Goal: Task Accomplishment & Management: Manage account settings

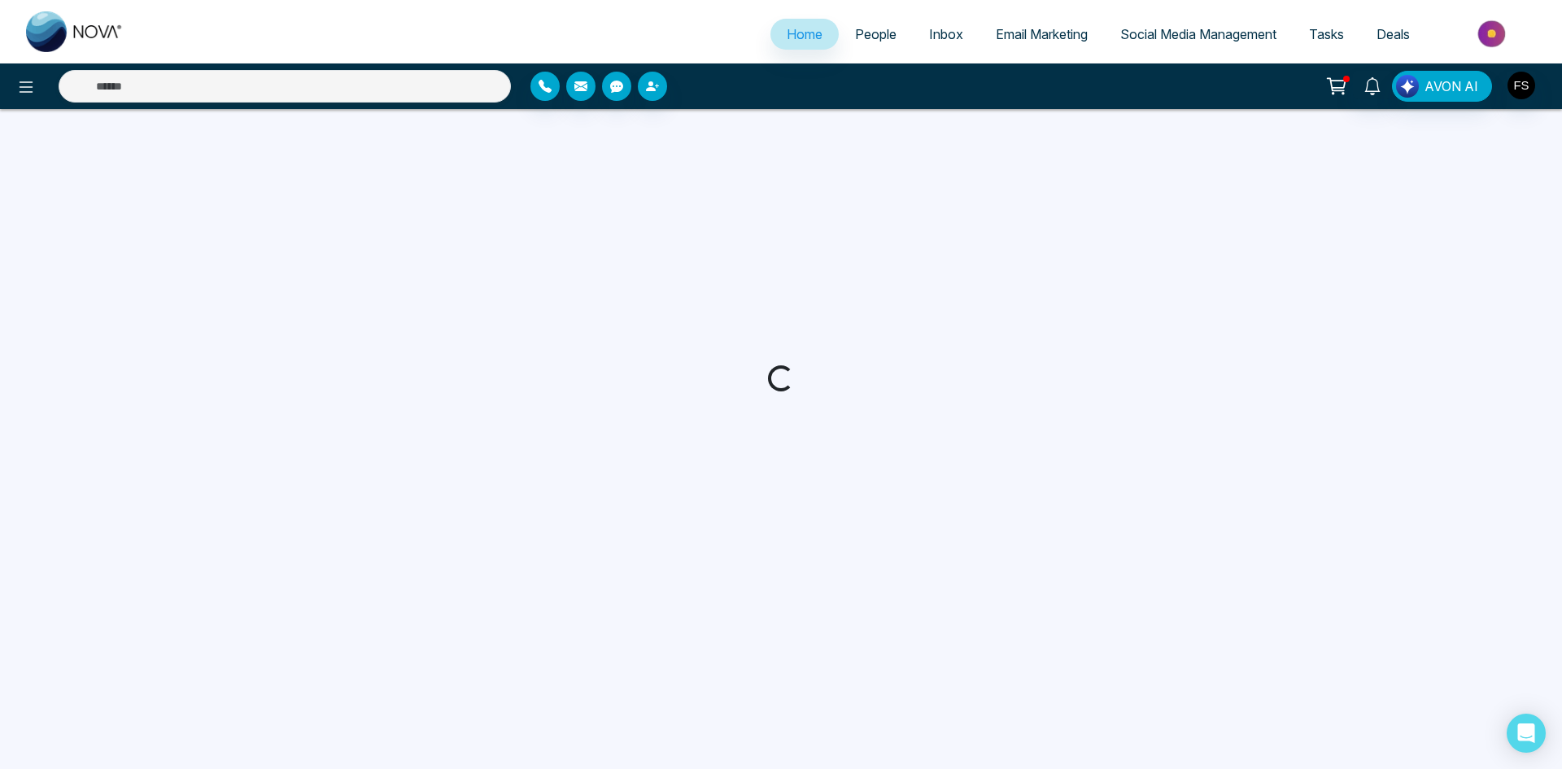
select select "*"
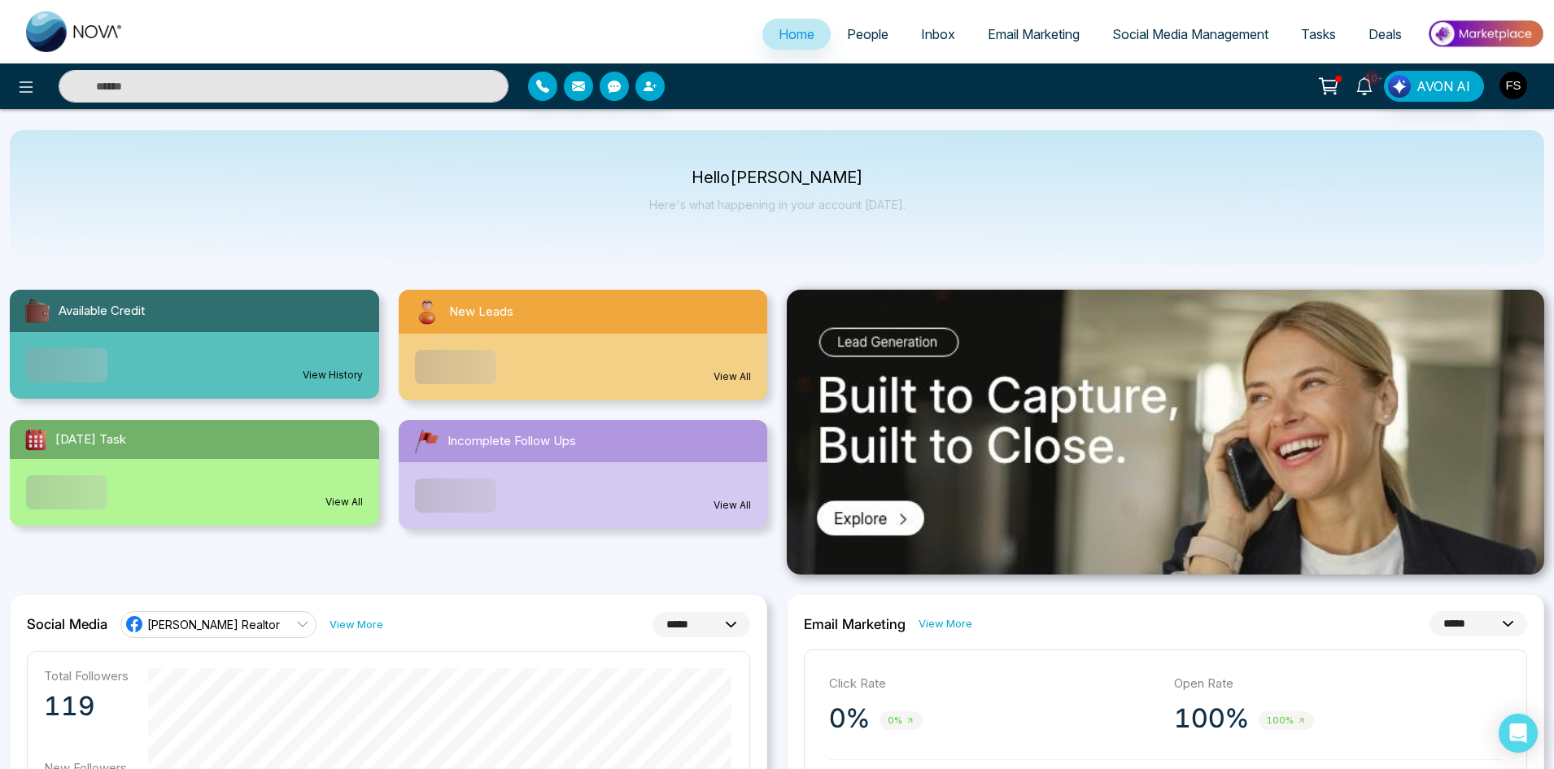
click at [1367, 85] on icon at bounding box center [1364, 86] width 18 height 18
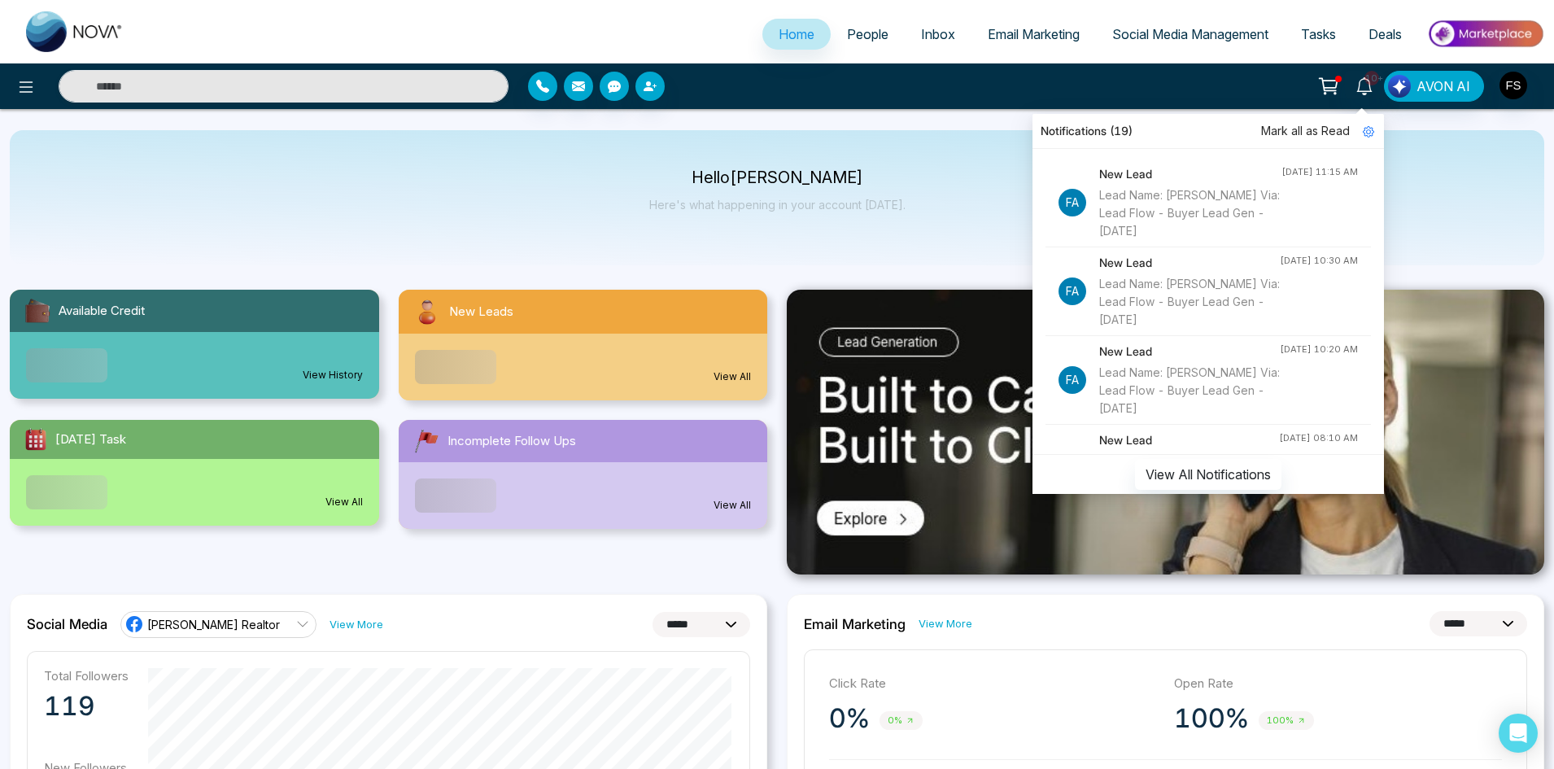
click at [1155, 208] on div "Lead Name: [PERSON_NAME] Via: Lead Flow - Buyer Lead Gen - [DATE]" at bounding box center [1190, 213] width 182 height 54
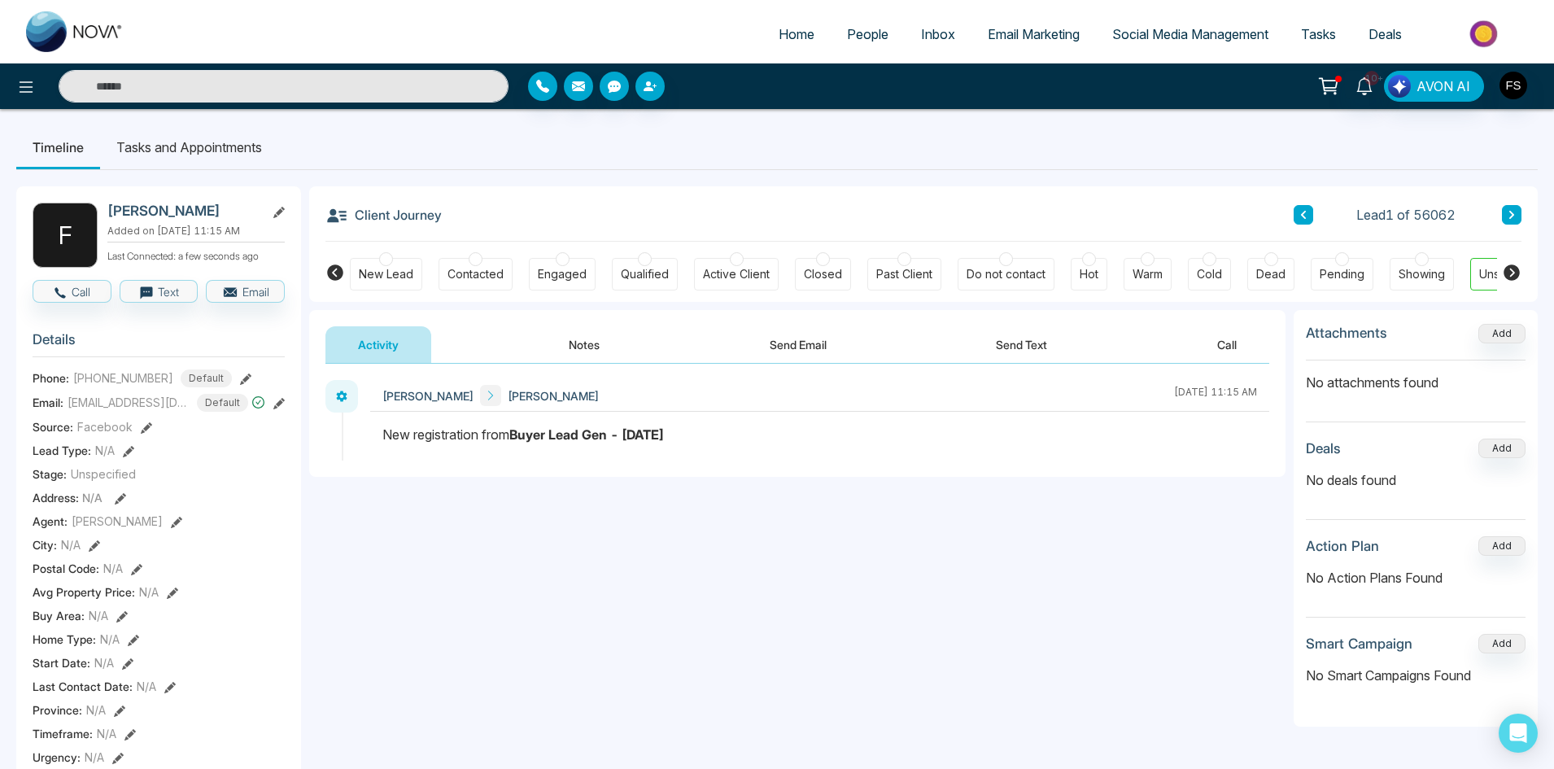
click at [132, 144] on li "Tasks and Appointments" at bounding box center [189, 147] width 178 height 44
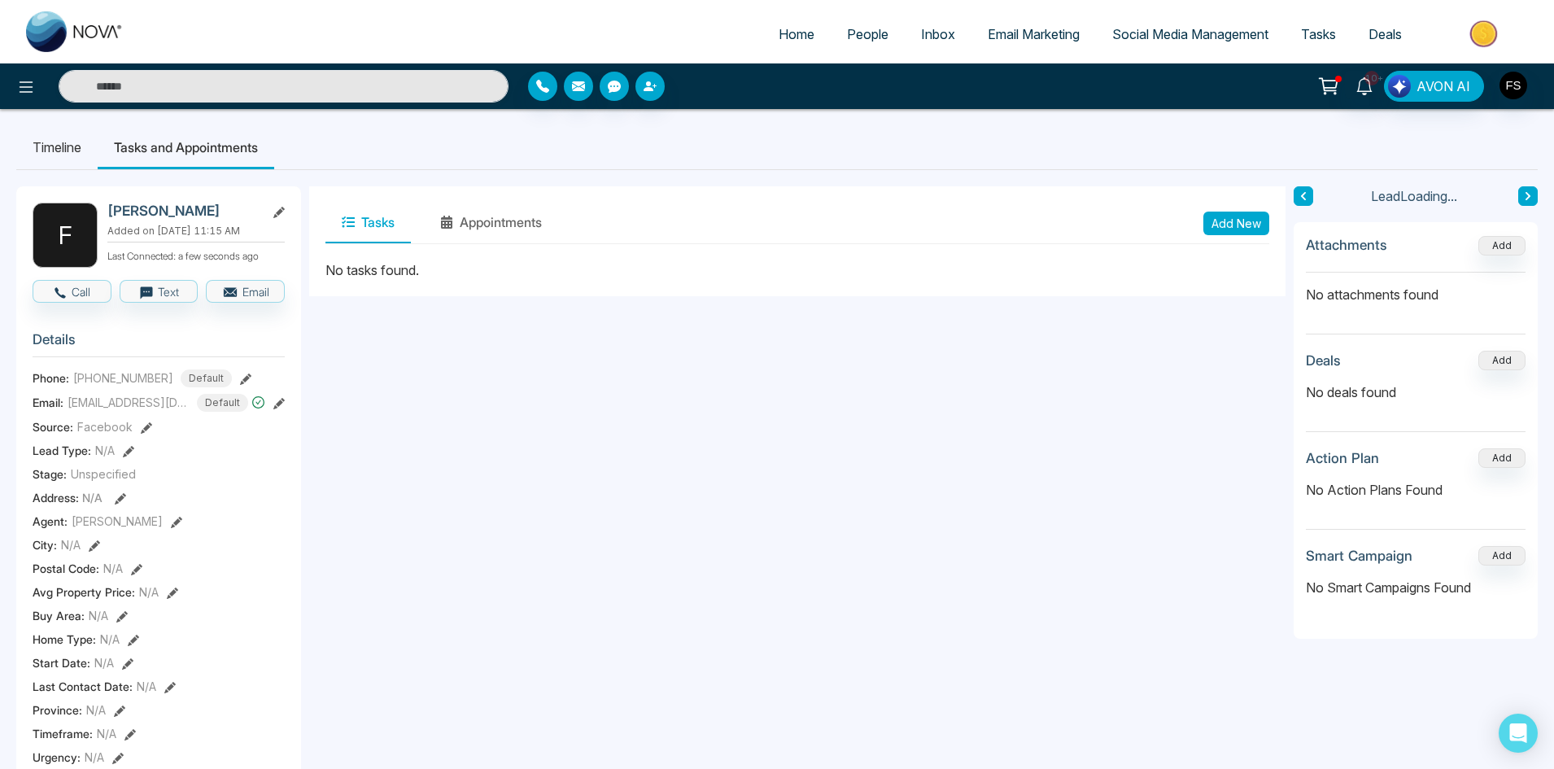
click at [789, 41] on span "Home" at bounding box center [796, 34] width 36 height 16
select select "*"
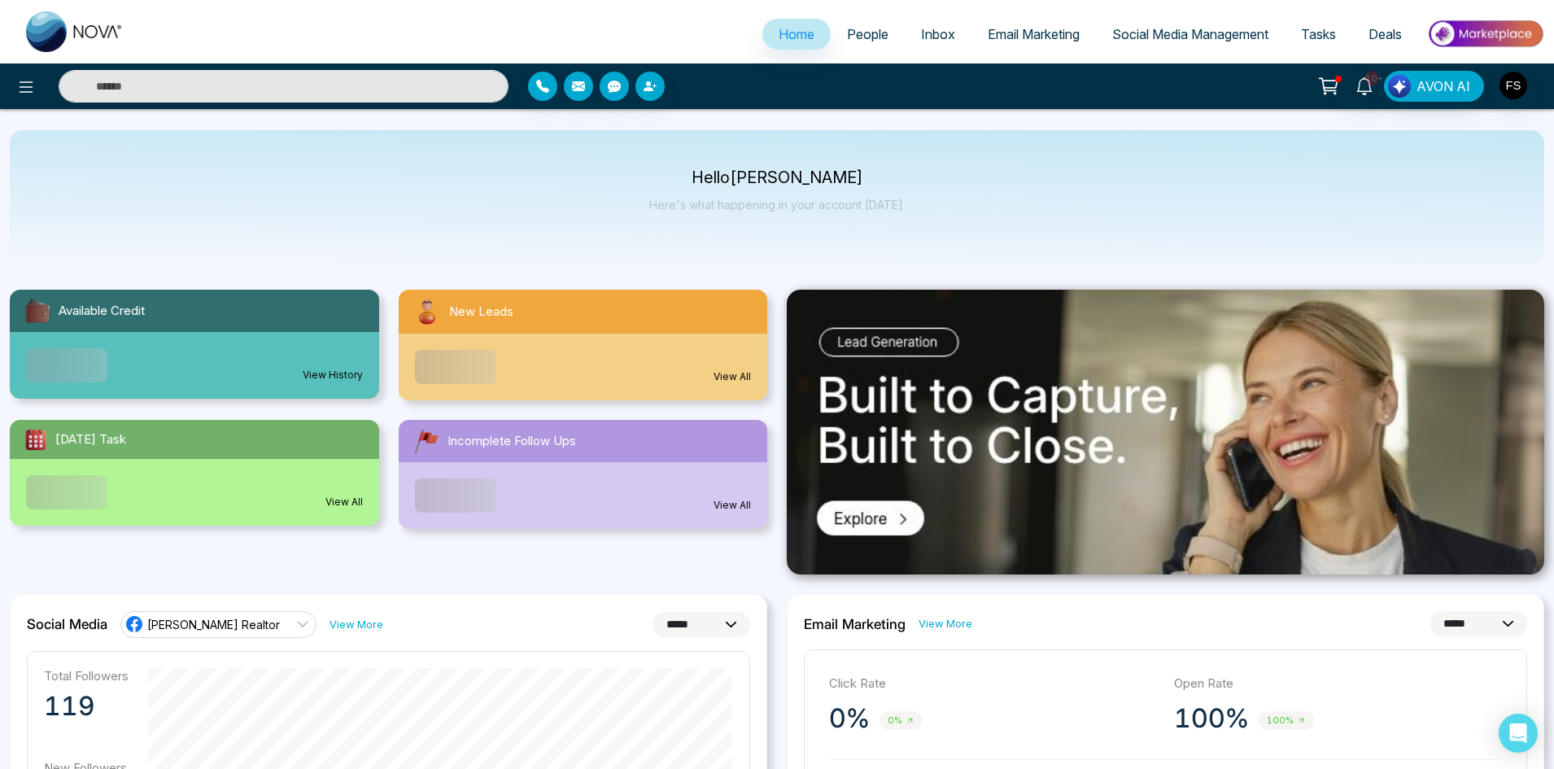
click at [564, 370] on div "View All" at bounding box center [583, 367] width 369 height 67
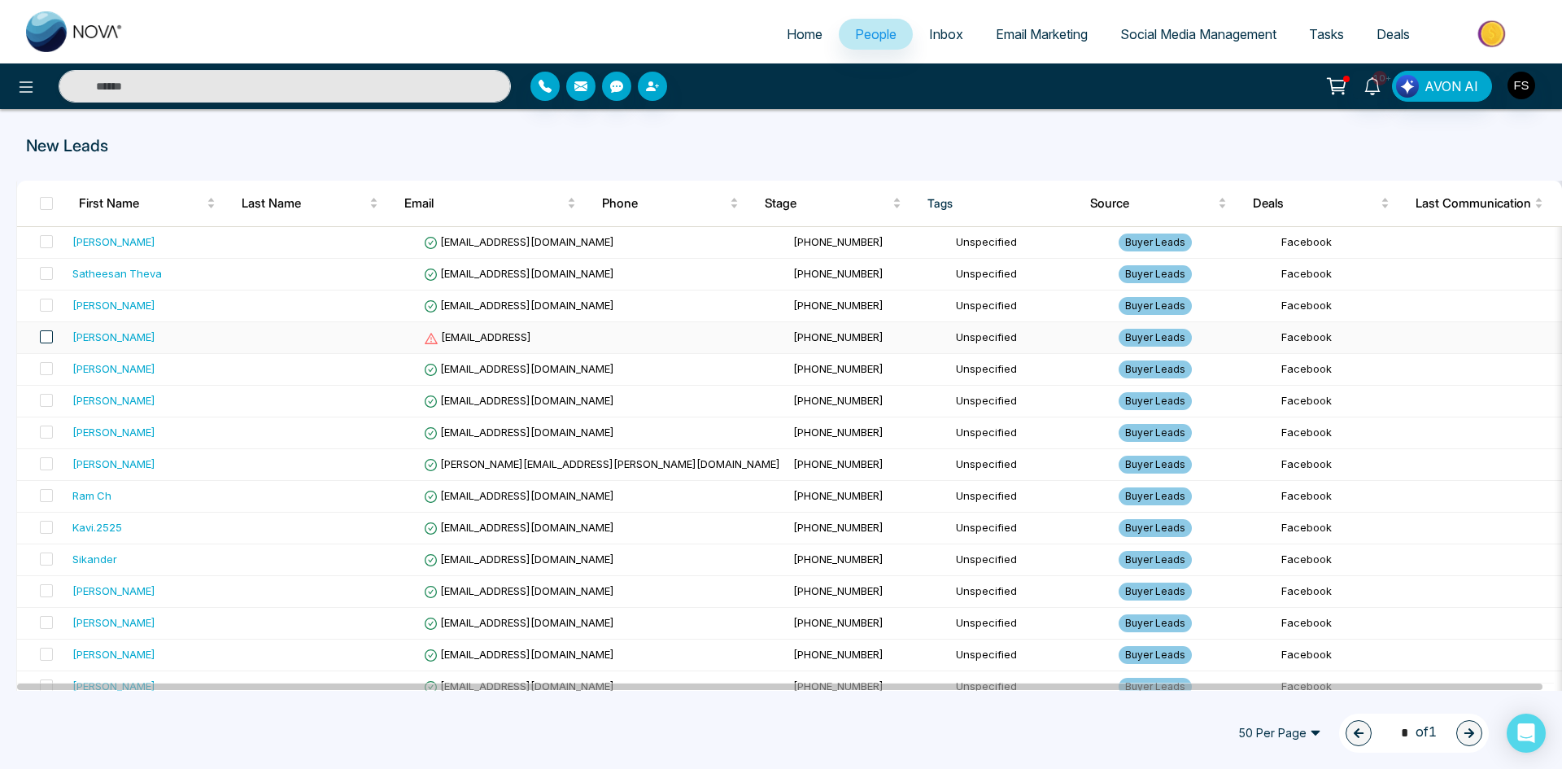
click at [44, 335] on span at bounding box center [46, 336] width 13 height 13
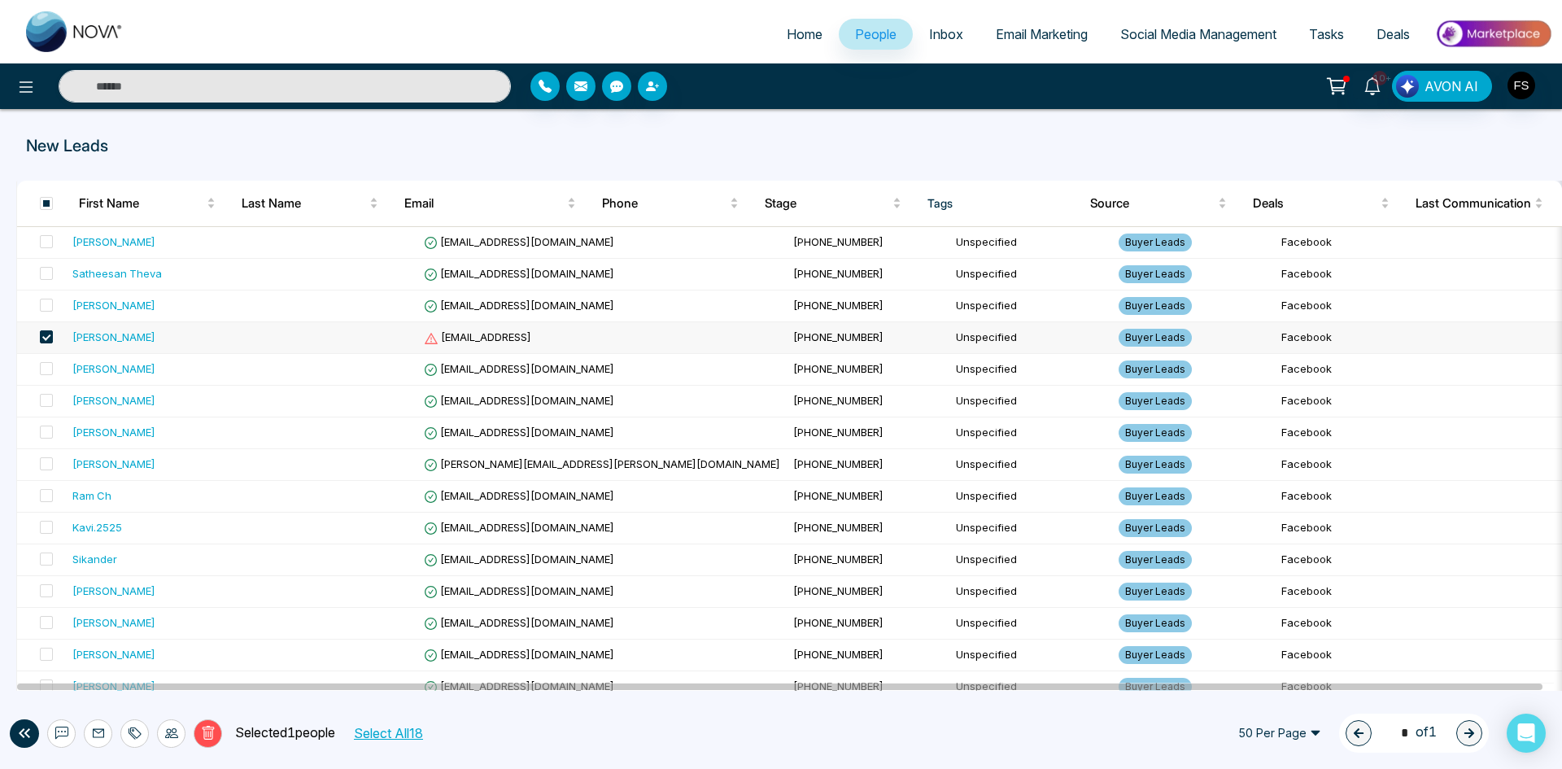
click at [204, 736] on icon at bounding box center [208, 733] width 12 height 14
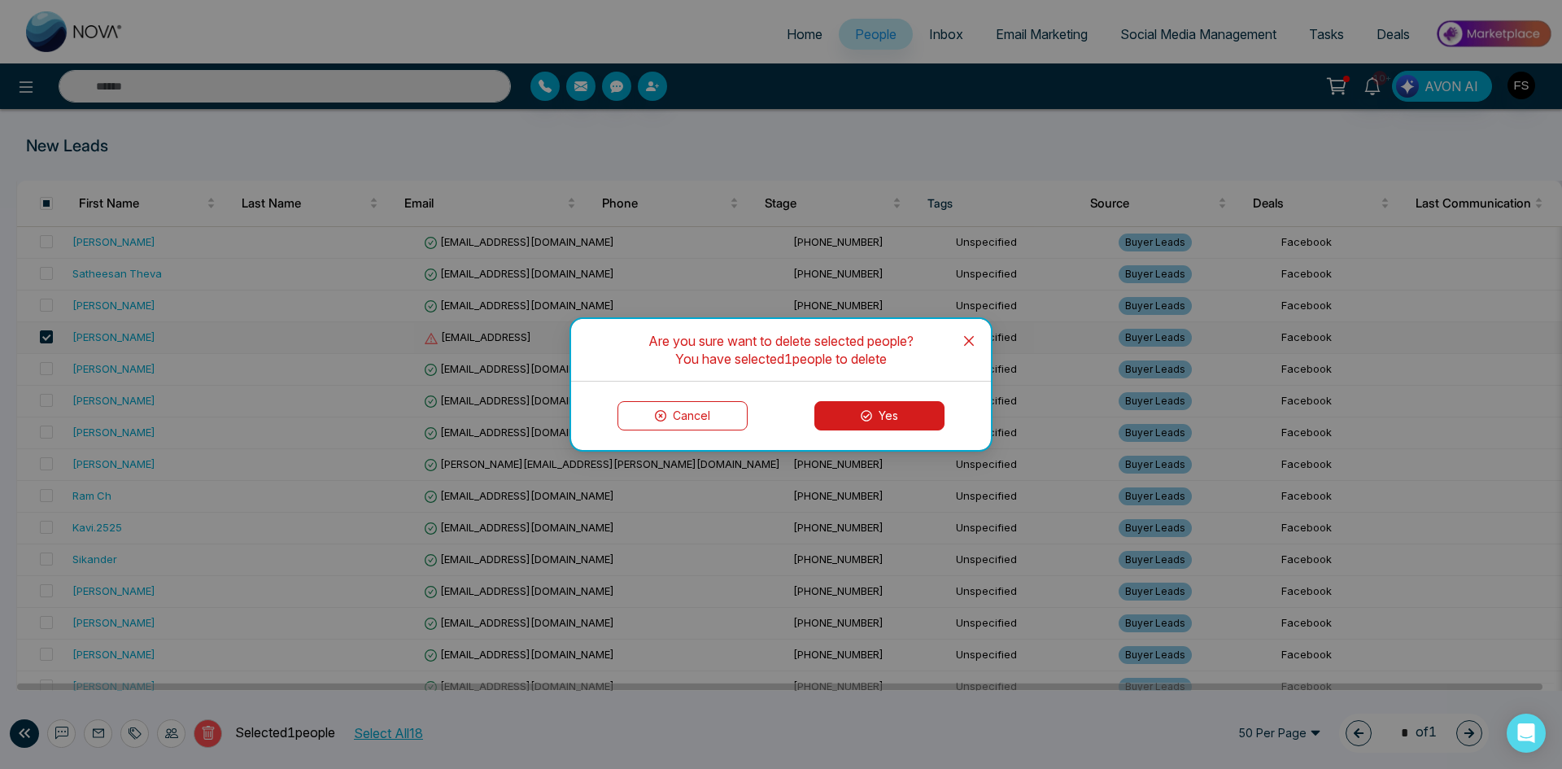
click at [875, 414] on button "Yes" at bounding box center [879, 415] width 130 height 29
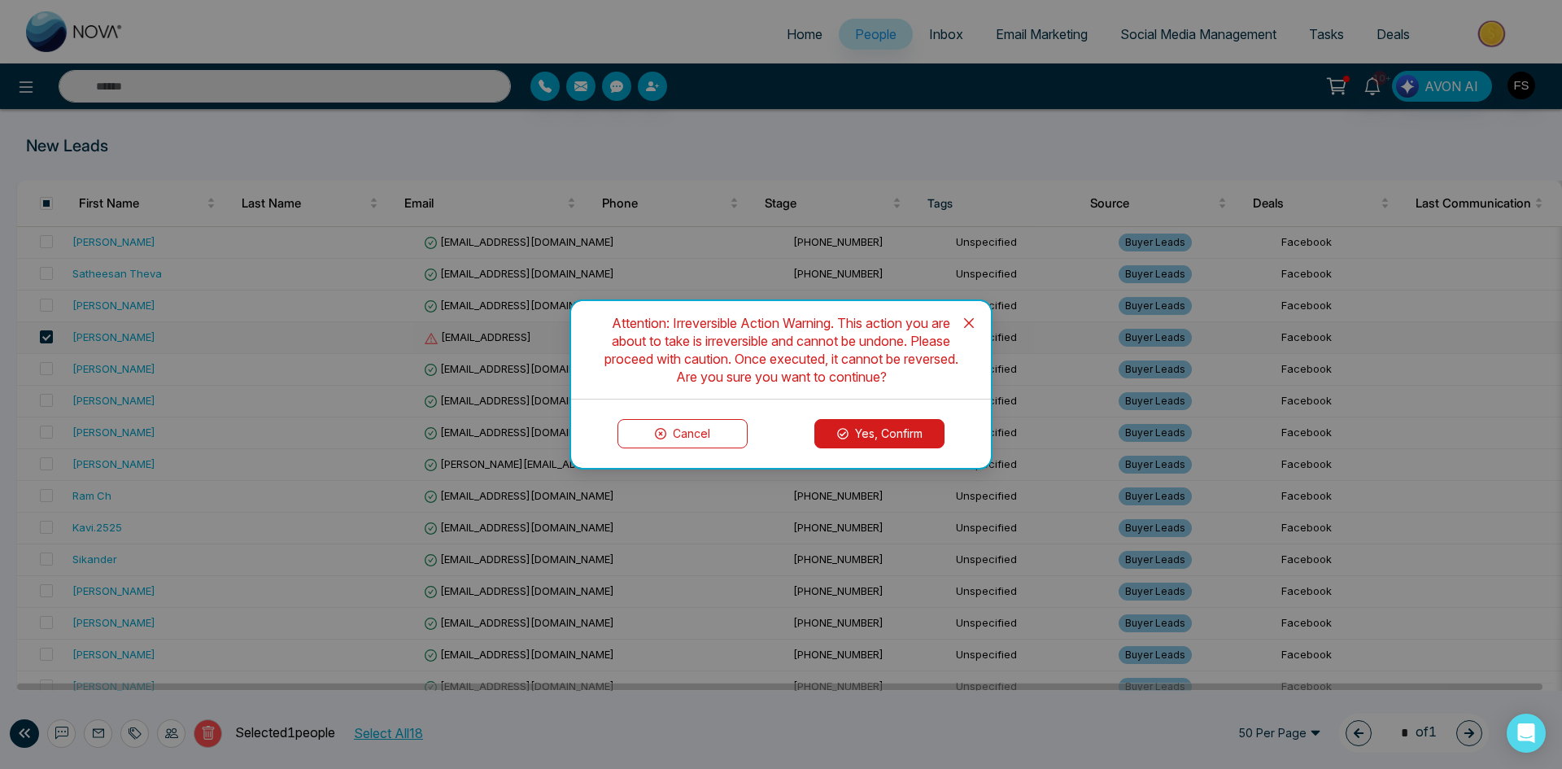
click at [897, 432] on button "Yes, Confirm" at bounding box center [879, 433] width 130 height 29
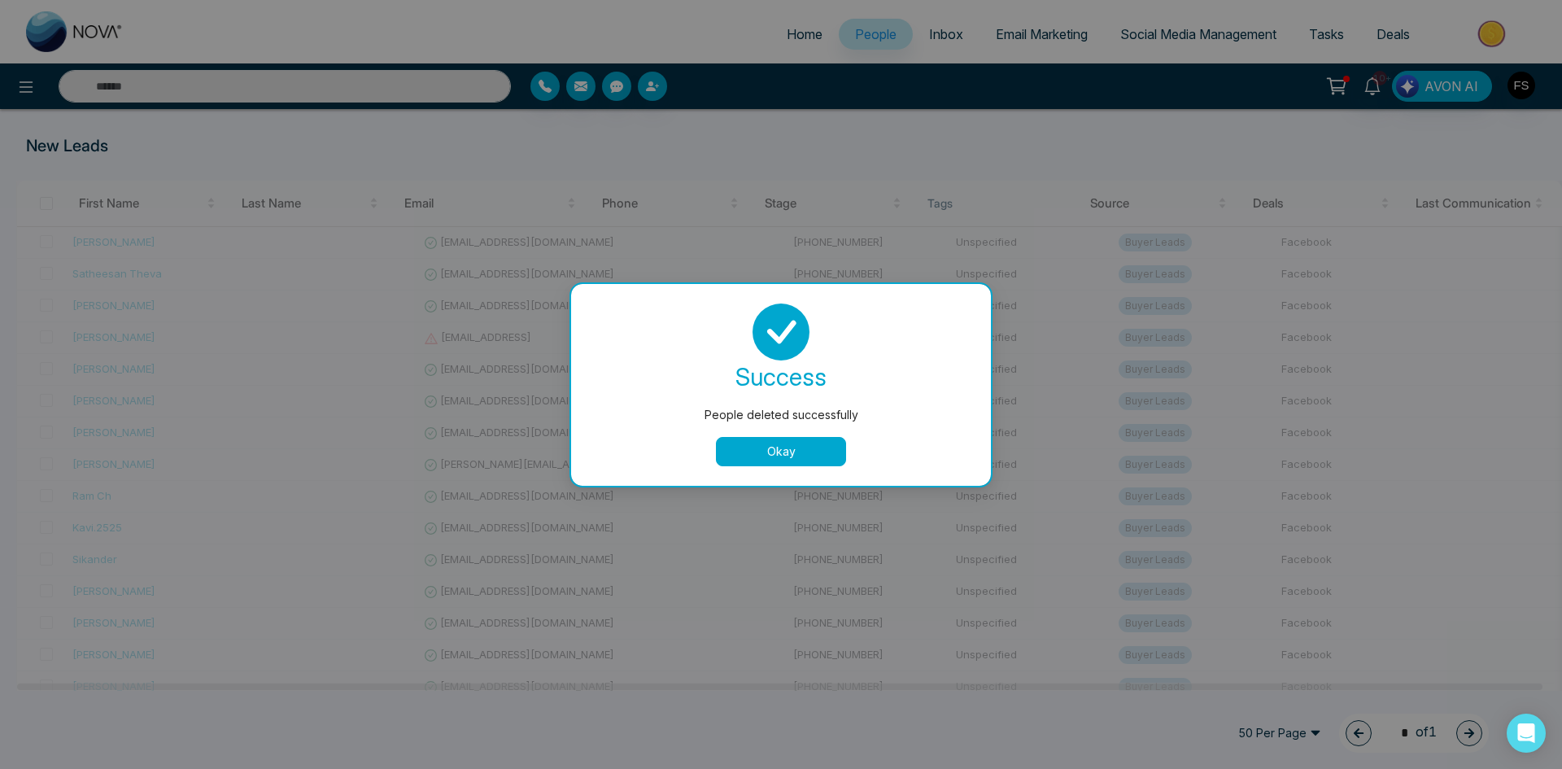
click at [800, 443] on button "Okay" at bounding box center [781, 451] width 130 height 29
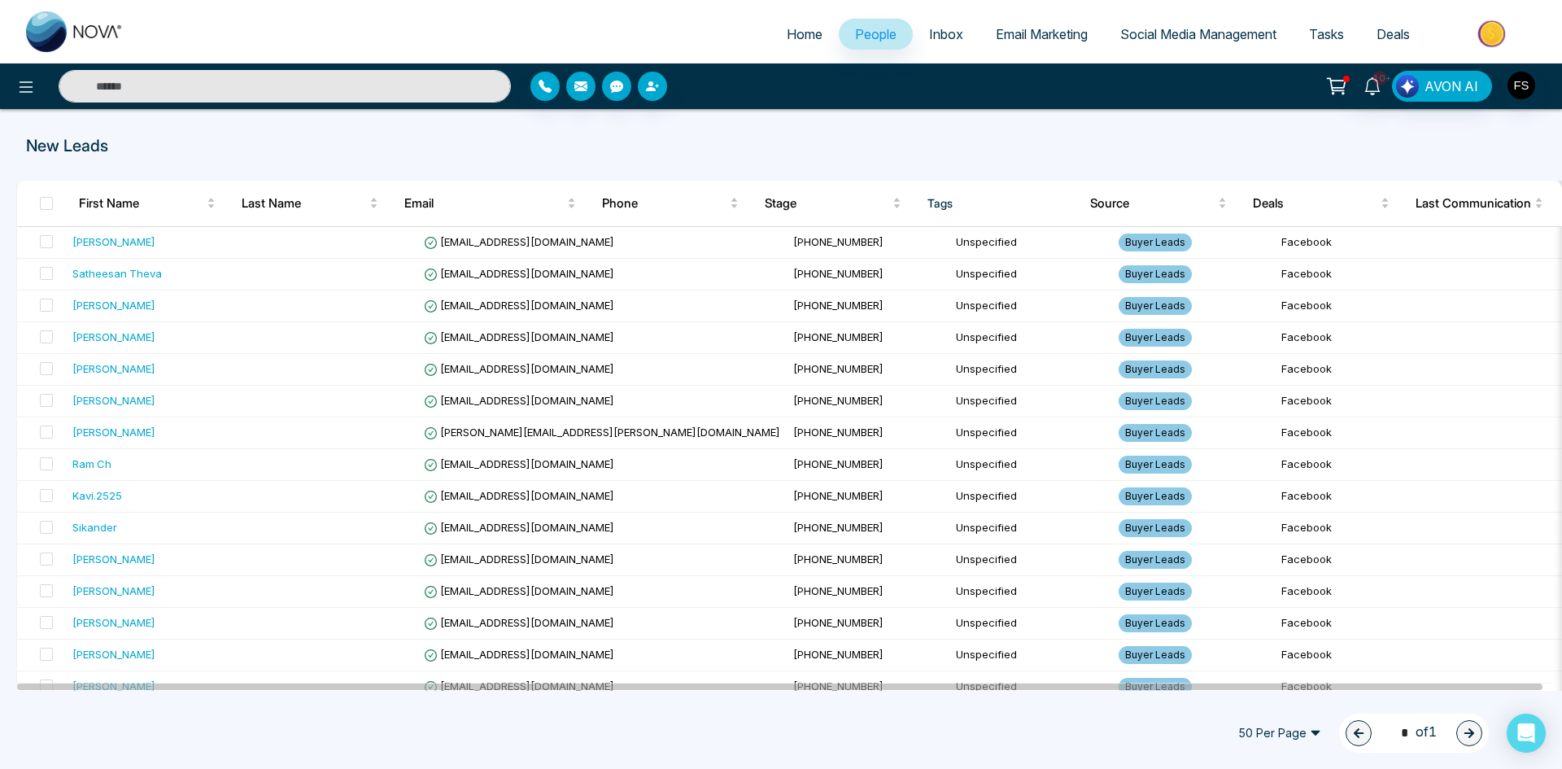
click at [1304, 732] on span "50 Per Page" at bounding box center [1280, 733] width 106 height 26
click at [1283, 700] on div "100 Per Page" at bounding box center [1279, 700] width 86 height 18
